Goal: Task Accomplishment & Management: Complete application form

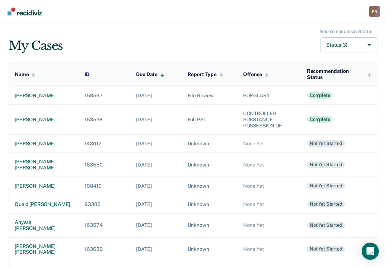
click at [32, 144] on div "[PERSON_NAME]" at bounding box center [44, 143] width 58 height 6
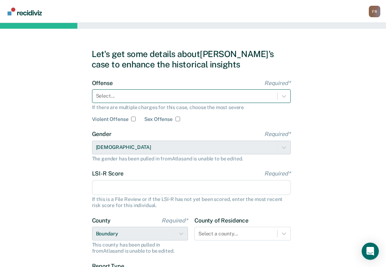
click at [123, 101] on div "Select..." at bounding box center [184, 96] width 185 height 10
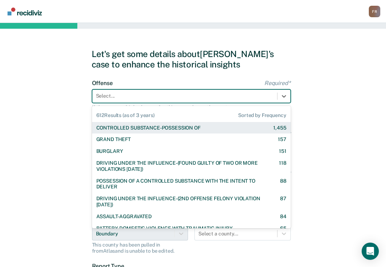
click at [123, 128] on div "CONTROLLED SUBSTANCE-POSSESSION OF" at bounding box center [148, 128] width 104 height 6
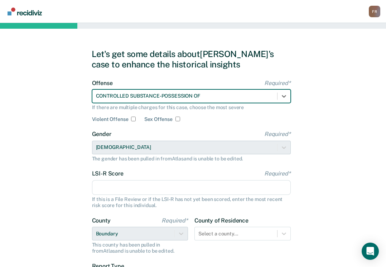
click at [126, 187] on input "LSI-R Score Required*" at bounding box center [191, 187] width 199 height 15
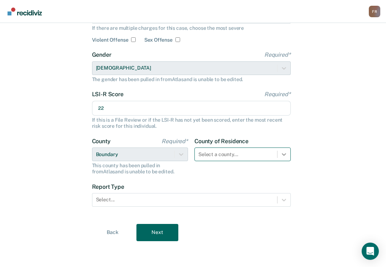
type input "22"
click at [284, 150] on div at bounding box center [284, 154] width 13 height 13
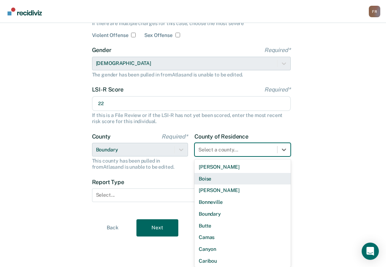
scroll to position [72, 0]
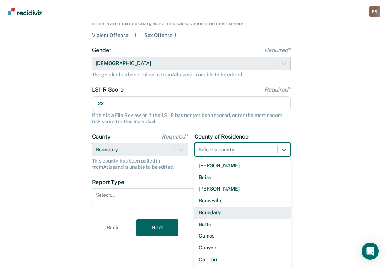
click at [223, 215] on div "Boundary" at bounding box center [243, 212] width 96 height 12
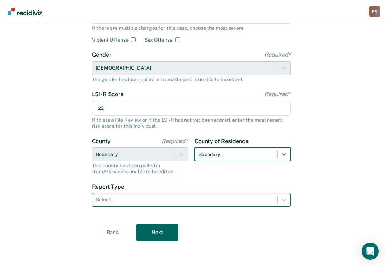
click at [137, 205] on div "Select..." at bounding box center [184, 199] width 185 height 10
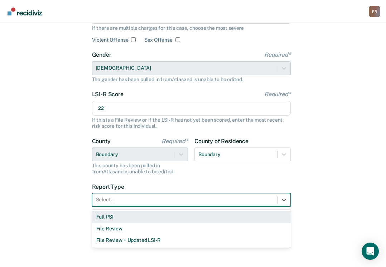
click at [124, 217] on div "Full PSI" at bounding box center [191, 217] width 199 height 12
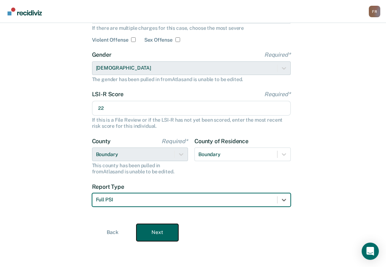
click at [158, 234] on button "Next" at bounding box center [157, 232] width 42 height 17
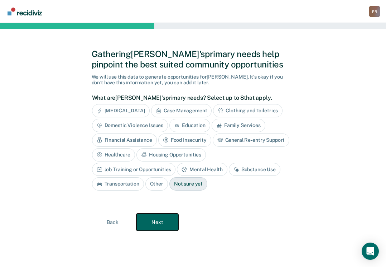
scroll to position [0, 0]
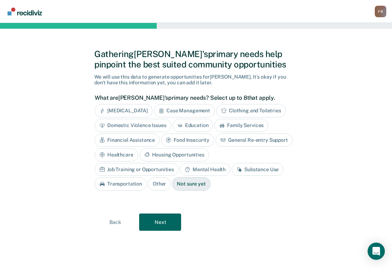
click at [193, 125] on div "Education" at bounding box center [192, 125] width 41 height 13
click at [193, 125] on div "Education" at bounding box center [196, 125] width 49 height 13
click at [179, 125] on icon at bounding box center [179, 124] width 4 height 1
click at [105, 181] on icon at bounding box center [102, 184] width 6 height 6
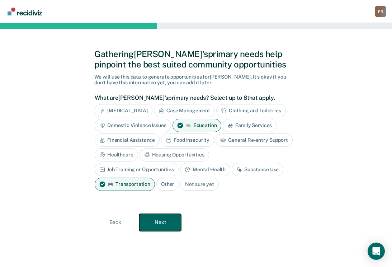
click at [161, 222] on button "Next" at bounding box center [160, 222] width 42 height 17
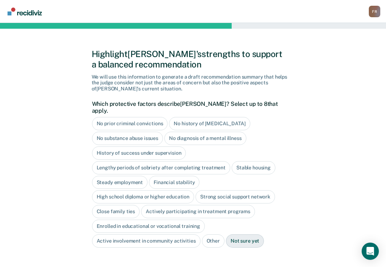
click at [183, 132] on div "No diagnosis of a mental illness" at bounding box center [205, 137] width 82 height 13
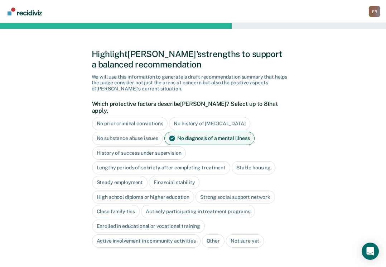
click at [183, 132] on div "No diagnosis of a mental illness" at bounding box center [209, 137] width 90 height 13
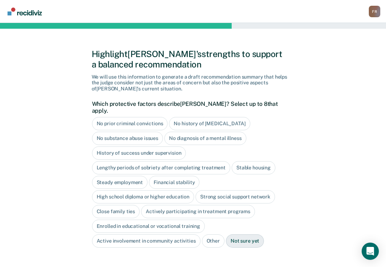
click at [155, 147] on div "History of success under supervision" at bounding box center [139, 152] width 94 height 13
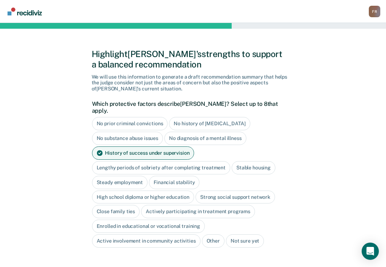
click at [245, 161] on div "Stable housing" at bounding box center [254, 167] width 44 height 13
click at [139, 176] on div "Steady employment" at bounding box center [120, 182] width 56 height 13
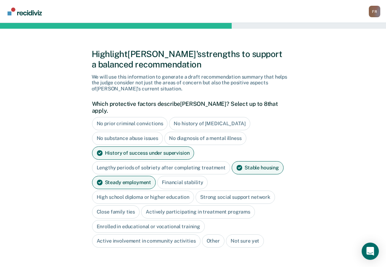
click at [171, 177] on div "Financial stability" at bounding box center [182, 182] width 51 height 13
click at [171, 193] on div "High school diploma or higher education" at bounding box center [143, 196] width 102 height 13
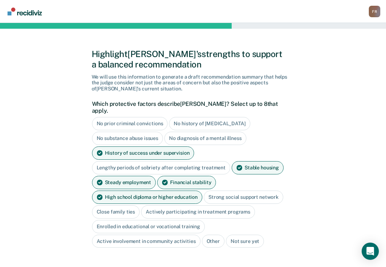
click at [226, 191] on div "Strong social support network" at bounding box center [244, 196] width 80 height 13
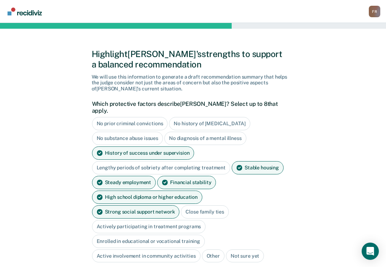
click at [181, 205] on div "Close family ties" at bounding box center [205, 211] width 48 height 13
click at [180, 205] on div "Strong social support network" at bounding box center [136, 211] width 88 height 13
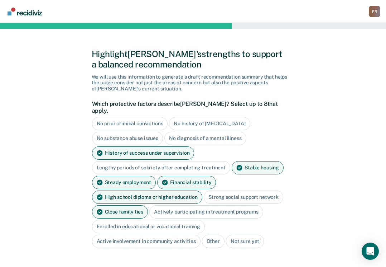
click at [182, 209] on div "Actively participating in treatment programs" at bounding box center [206, 211] width 114 height 13
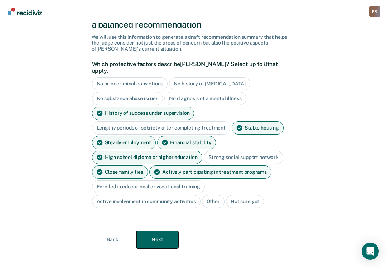
click at [160, 231] on button "Next" at bounding box center [157, 239] width 42 height 17
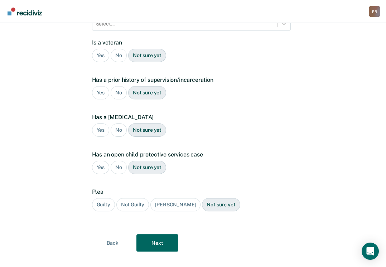
click at [118, 49] on div "No" at bounding box center [119, 55] width 16 height 13
click at [104, 86] on div "Yes" at bounding box center [101, 92] width 18 height 13
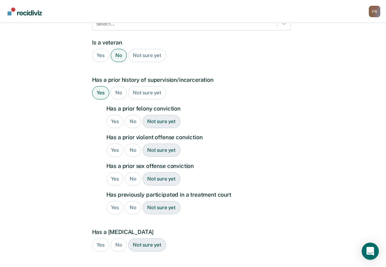
click at [135, 115] on div "No" at bounding box center [133, 121] width 16 height 13
click at [135, 143] on div "No" at bounding box center [133, 149] width 16 height 13
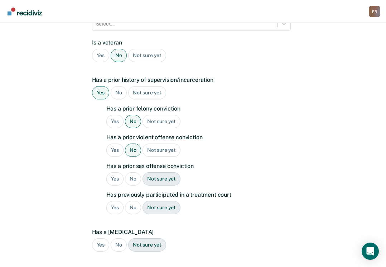
click at [129, 172] on div "No" at bounding box center [133, 178] width 16 height 13
click at [133, 201] on div "No" at bounding box center [133, 207] width 16 height 13
click at [117, 172] on div "Yes" at bounding box center [115, 178] width 18 height 13
click at [130, 172] on div "No" at bounding box center [133, 178] width 16 height 13
click at [115, 115] on div "Yes" at bounding box center [115, 121] width 18 height 13
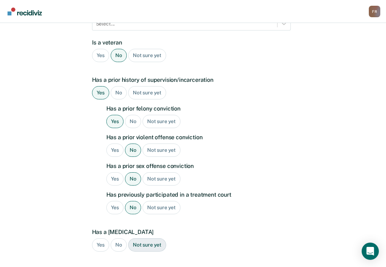
click at [114, 143] on div "Yes" at bounding box center [115, 149] width 18 height 13
click at [138, 115] on div "No" at bounding box center [133, 121] width 16 height 13
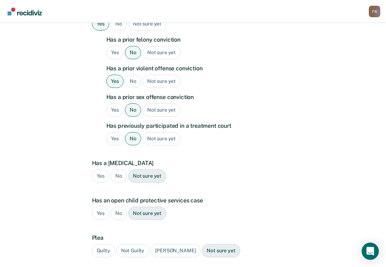
scroll to position [206, 0]
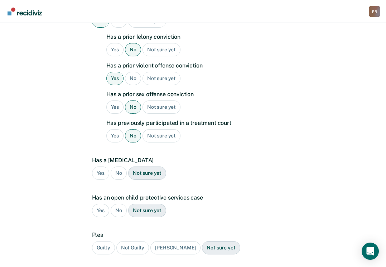
click at [118, 166] on div "No" at bounding box center [119, 172] width 16 height 13
click at [118, 203] on div "No" at bounding box center [119, 209] width 16 height 13
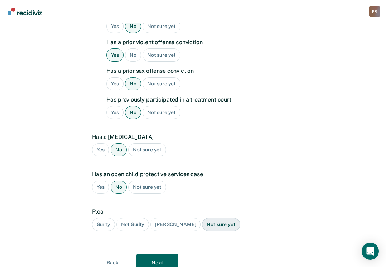
scroll to position [242, 0]
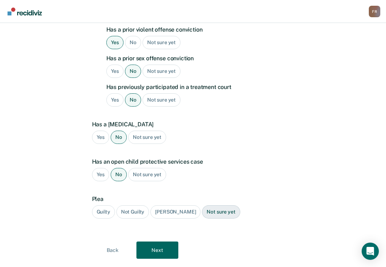
click at [105, 205] on div "Guilty" at bounding box center [103, 211] width 23 height 13
click at [167, 248] on button "Next" at bounding box center [157, 249] width 42 height 17
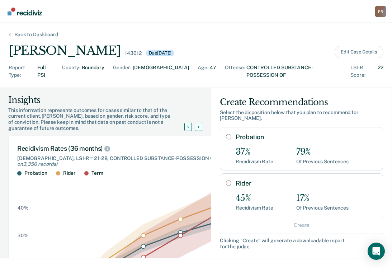
click at [15, 33] on div "Back to Dashboard" at bounding box center [36, 35] width 61 height 6
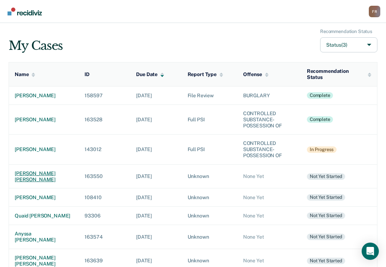
click at [26, 171] on div "[PERSON_NAME] [PERSON_NAME]" at bounding box center [44, 176] width 58 height 12
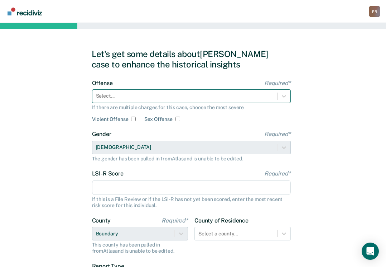
click at [172, 97] on div at bounding box center [185, 96] width 178 height 8
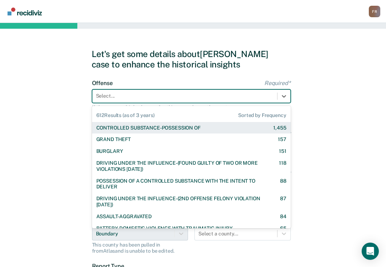
click at [140, 127] on div "CONTROLLED SUBSTANCE-POSSESSION OF" at bounding box center [148, 128] width 104 height 6
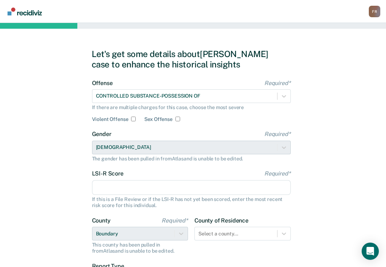
click at [121, 183] on input "LSI-R Score Required*" at bounding box center [191, 187] width 199 height 15
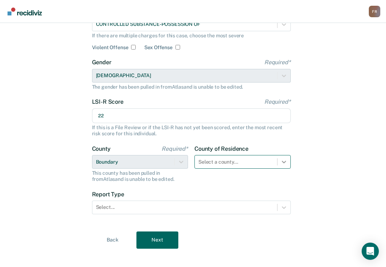
type input "22"
click at [286, 164] on div "Select a county..." at bounding box center [243, 162] width 96 height 14
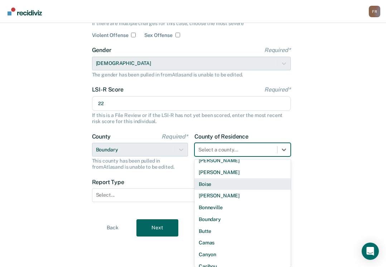
scroll to position [72, 0]
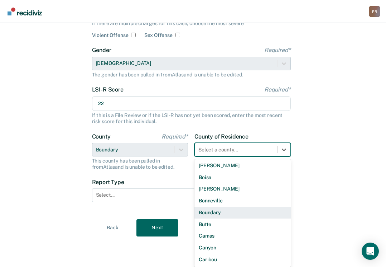
click at [216, 210] on div "Boundary" at bounding box center [243, 212] width 96 height 12
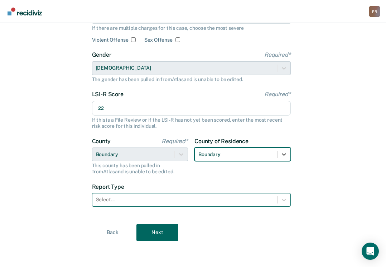
click at [148, 198] on div at bounding box center [185, 200] width 178 height 8
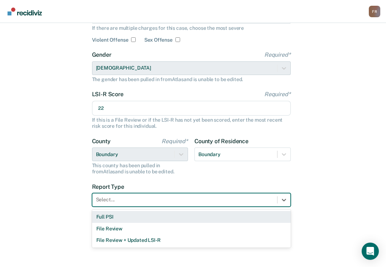
click at [107, 214] on div "Full PSI" at bounding box center [191, 217] width 199 height 12
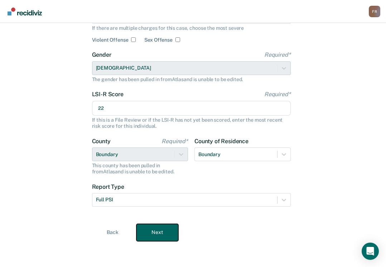
click at [154, 231] on button "Next" at bounding box center [157, 232] width 42 height 17
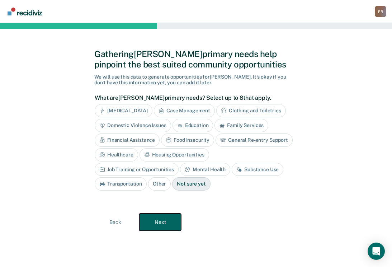
click at [153, 221] on button "Next" at bounding box center [160, 221] width 42 height 17
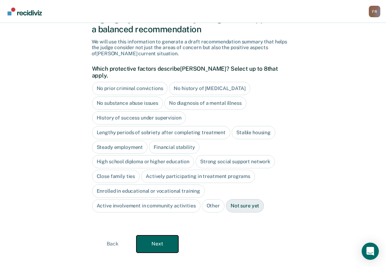
scroll to position [39, 0]
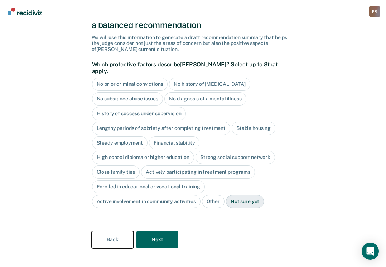
click at [111, 231] on button "Back" at bounding box center [113, 239] width 42 height 17
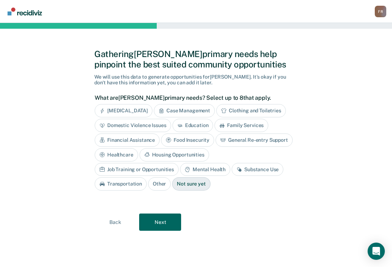
click at [192, 123] on div "Education" at bounding box center [192, 125] width 41 height 13
click at [178, 163] on div "Job Training or Opportunities" at bounding box center [137, 169] width 84 height 13
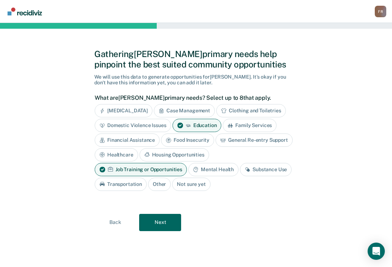
click at [208, 168] on div "Mental Health" at bounding box center [213, 169] width 50 height 13
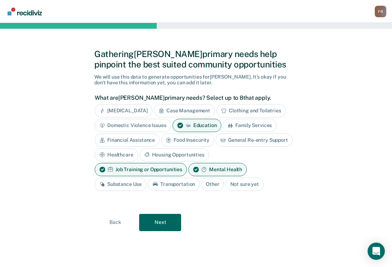
click at [156, 186] on icon at bounding box center [155, 184] width 6 height 6
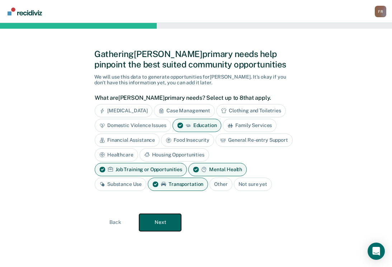
click at [157, 228] on button "Next" at bounding box center [160, 222] width 42 height 17
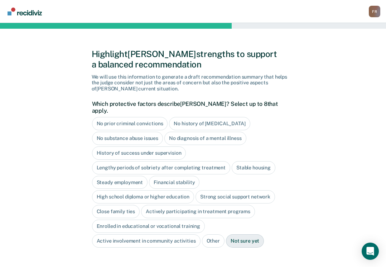
click at [141, 148] on div "History of success under supervision" at bounding box center [139, 152] width 94 height 13
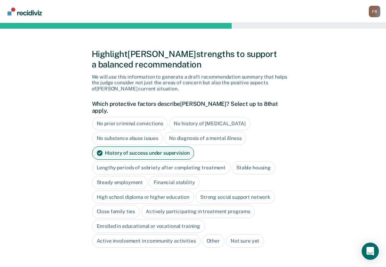
click at [245, 161] on div "Stable housing" at bounding box center [254, 167] width 44 height 13
click at [126, 176] on div "Steady employment" at bounding box center [120, 182] width 56 height 13
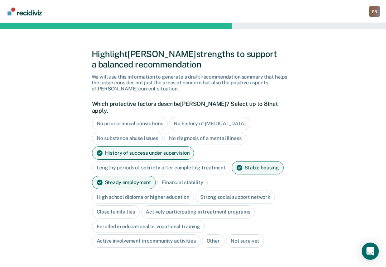
click at [113, 205] on div "Close family ties" at bounding box center [116, 211] width 48 height 13
click at [176, 205] on div "Actively participating in treatment programs" at bounding box center [206, 211] width 114 height 13
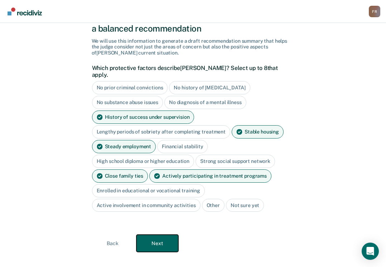
click at [156, 234] on button "Next" at bounding box center [157, 242] width 42 height 17
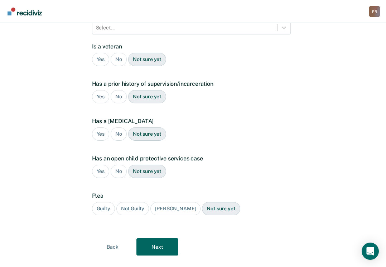
click at [114, 53] on div "No" at bounding box center [119, 59] width 16 height 13
click at [97, 90] on div "Yes" at bounding box center [101, 96] width 18 height 13
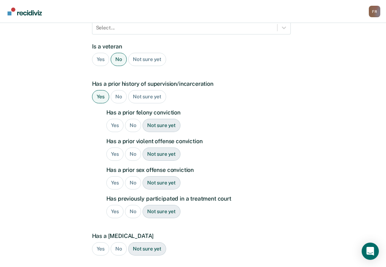
click at [131, 119] on div "No" at bounding box center [133, 125] width 16 height 13
click at [114, 147] on div "Yes" at bounding box center [115, 153] width 18 height 13
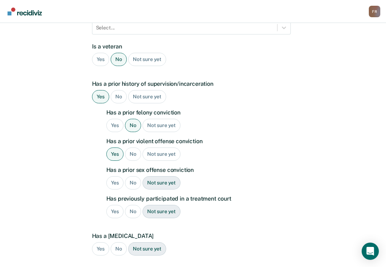
click at [133, 176] on div "No" at bounding box center [133, 182] width 16 height 13
click at [133, 205] on div "No" at bounding box center [133, 211] width 16 height 13
click at [115, 242] on div "No" at bounding box center [119, 248] width 16 height 13
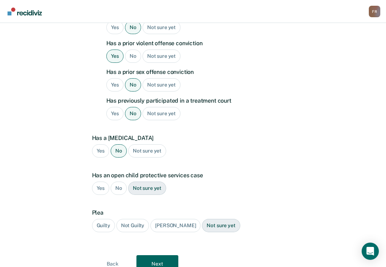
scroll to position [238, 0]
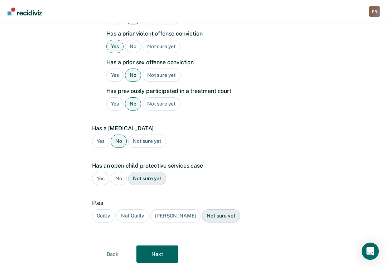
click at [115, 172] on div "No" at bounding box center [119, 178] width 16 height 13
click at [105, 209] on div "Guilty" at bounding box center [103, 215] width 23 height 13
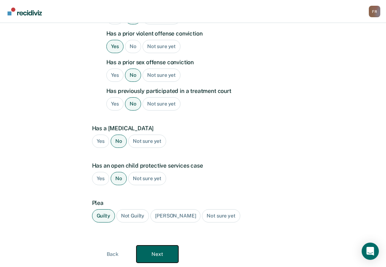
click at [154, 245] on button "Next" at bounding box center [157, 253] width 42 height 17
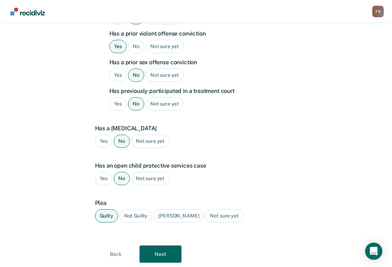
scroll to position [0, 0]
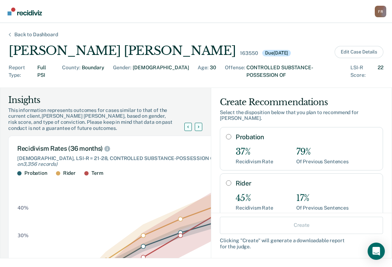
click at [226, 134] on input "Probation" at bounding box center [228, 137] width 5 height 6
radio input "true"
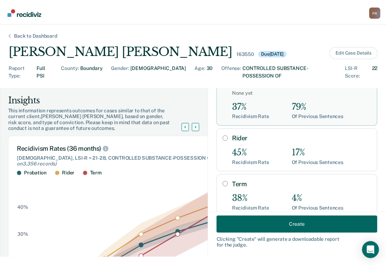
scroll to position [72, 0]
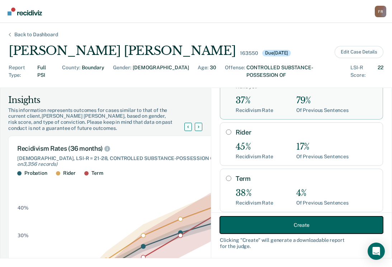
click at [282, 224] on button "Create" at bounding box center [301, 224] width 163 height 17
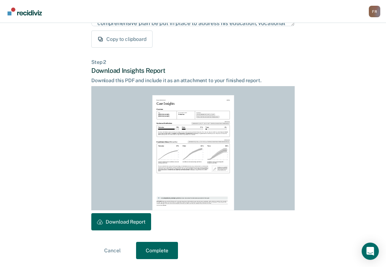
scroll to position [142, 0]
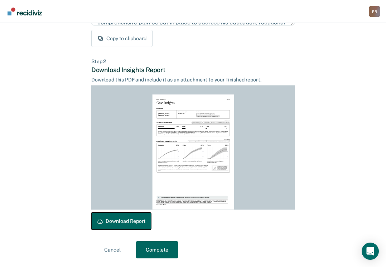
click at [133, 219] on button "Download Report" at bounding box center [121, 220] width 60 height 17
drag, startPoint x: 164, startPoint y: 247, endPoint x: 177, endPoint y: 232, distance: 20.6
click at [163, 246] on button "Complete" at bounding box center [157, 249] width 42 height 17
